Goal: Obtain resource: Obtain resource

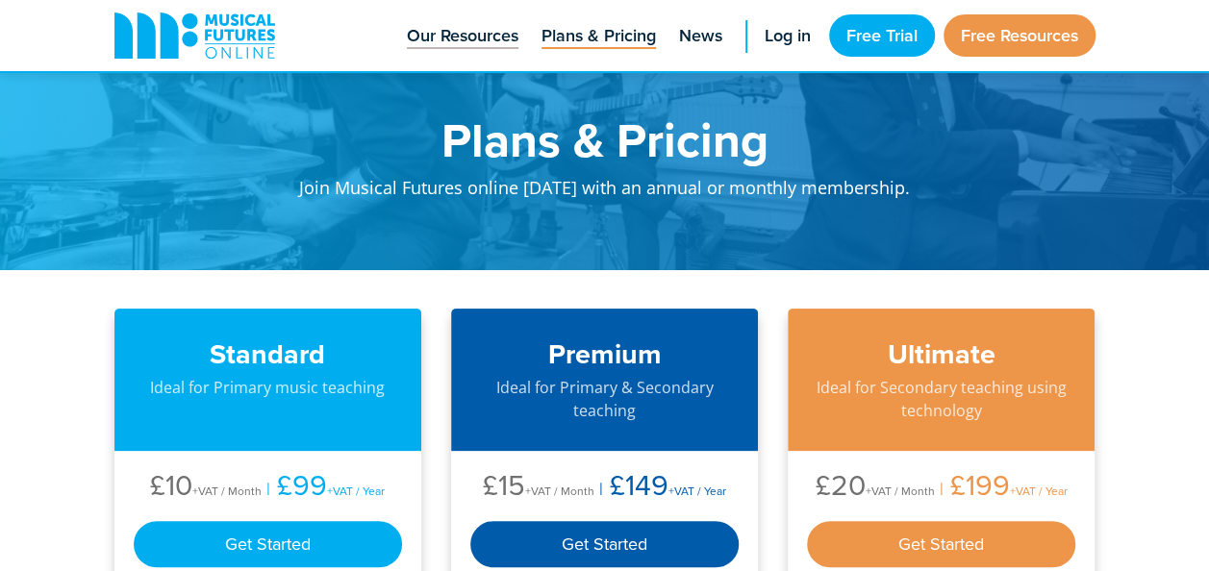
click at [512, 45] on span "Our Resources" at bounding box center [463, 36] width 112 height 26
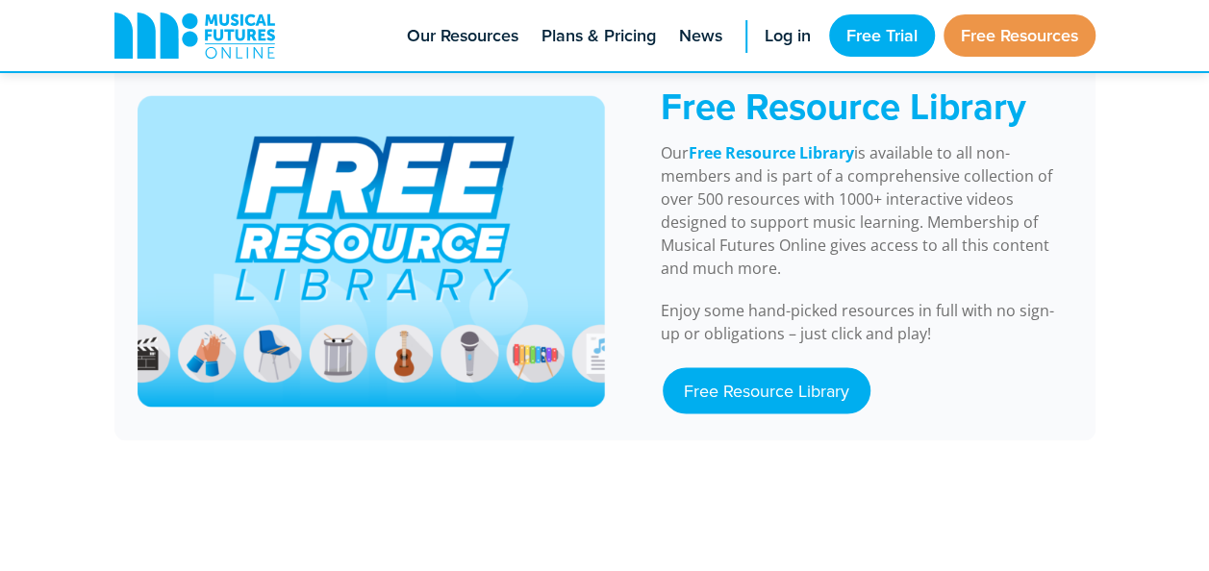
scroll to position [1680, 0]
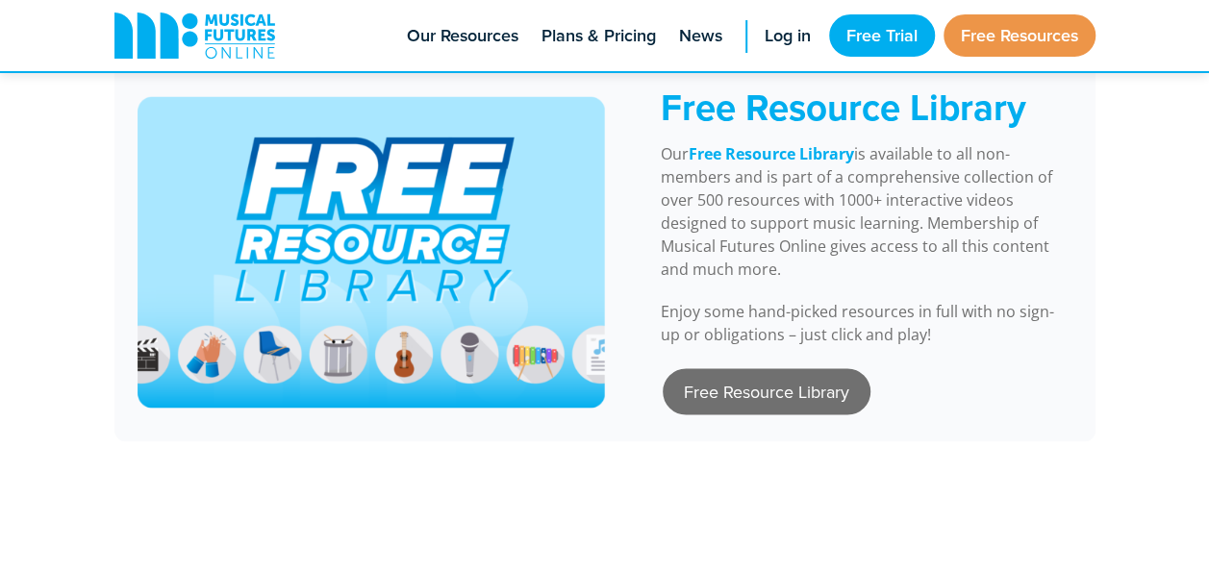
click at [710, 368] on link "Free Resource Library" at bounding box center [767, 391] width 208 height 46
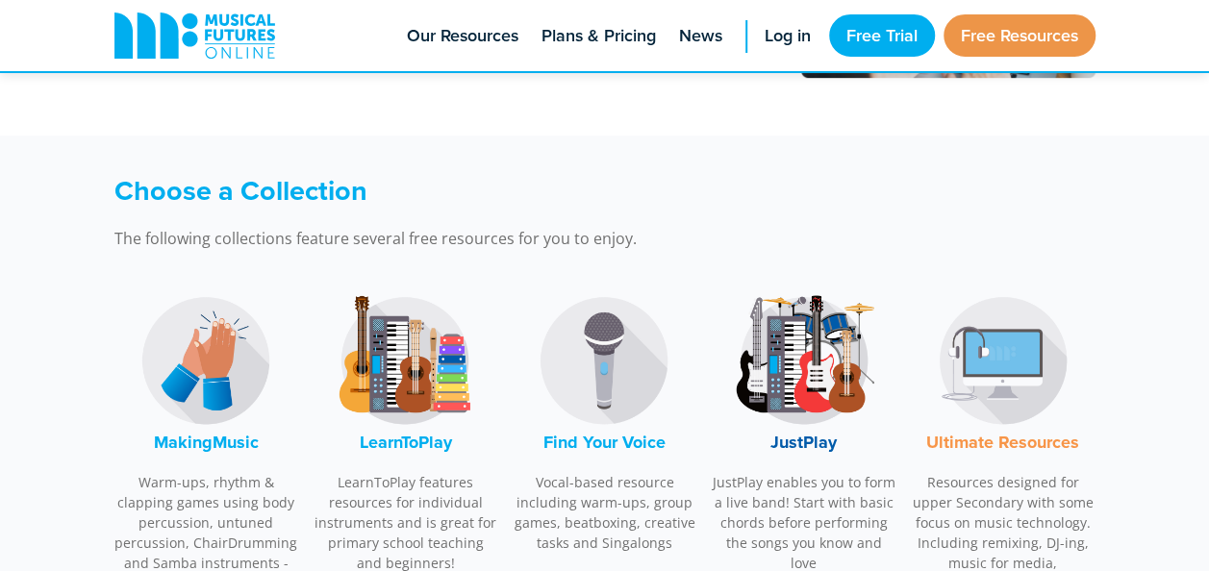
scroll to position [579, 0]
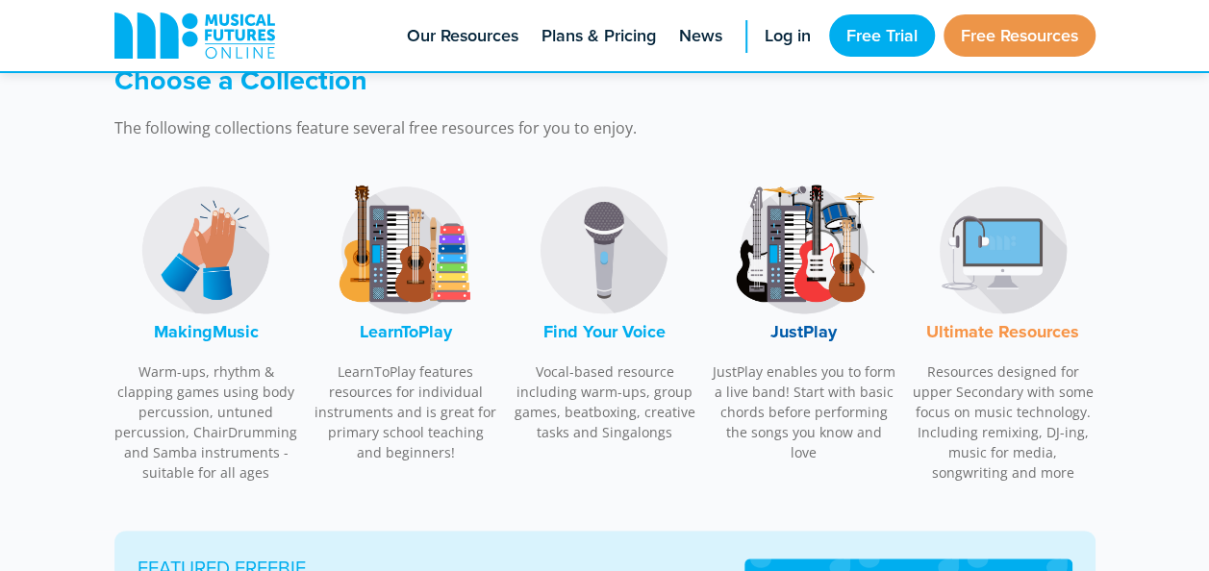
click at [202, 254] on img at bounding box center [206, 250] width 144 height 144
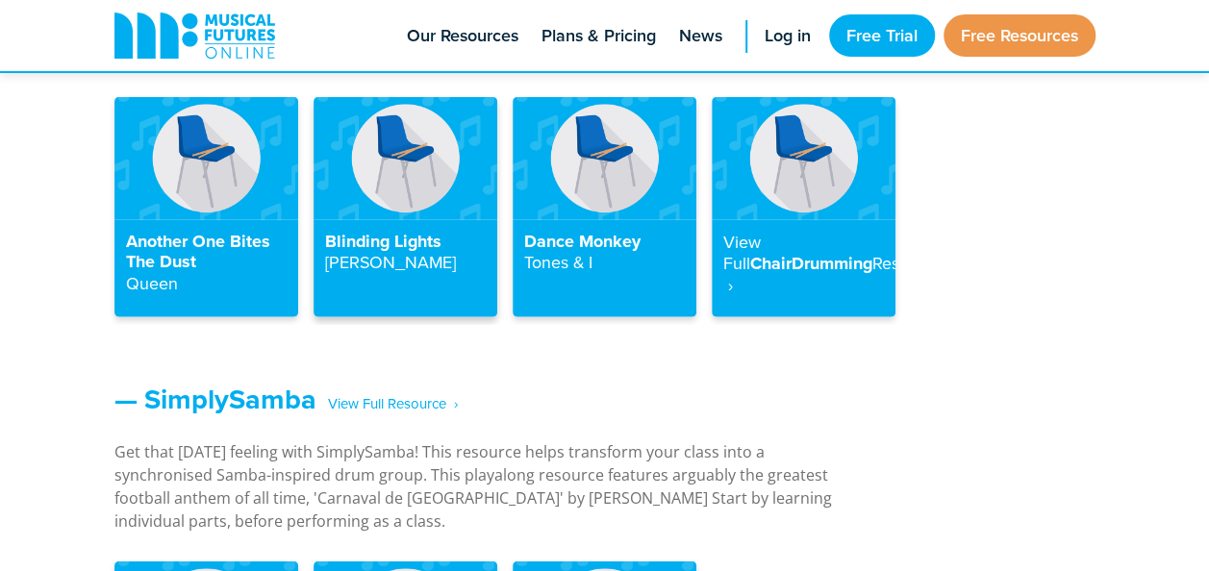
scroll to position [2295, 0]
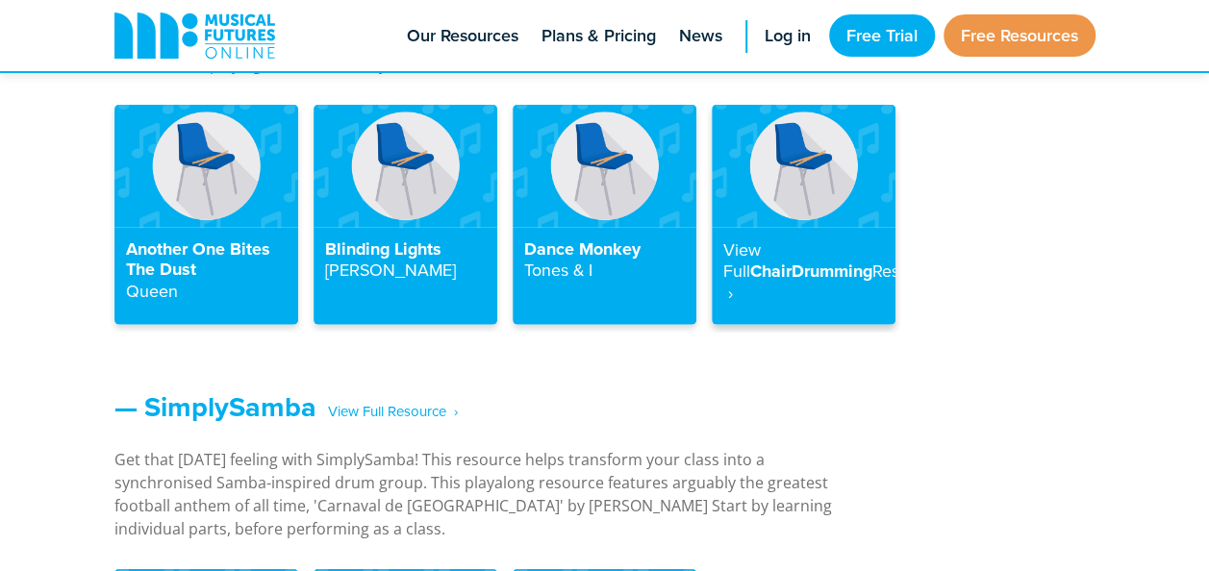
click at [787, 211] on img at bounding box center [804, 166] width 184 height 122
